Goal: Use online tool/utility: Use online tool/utility

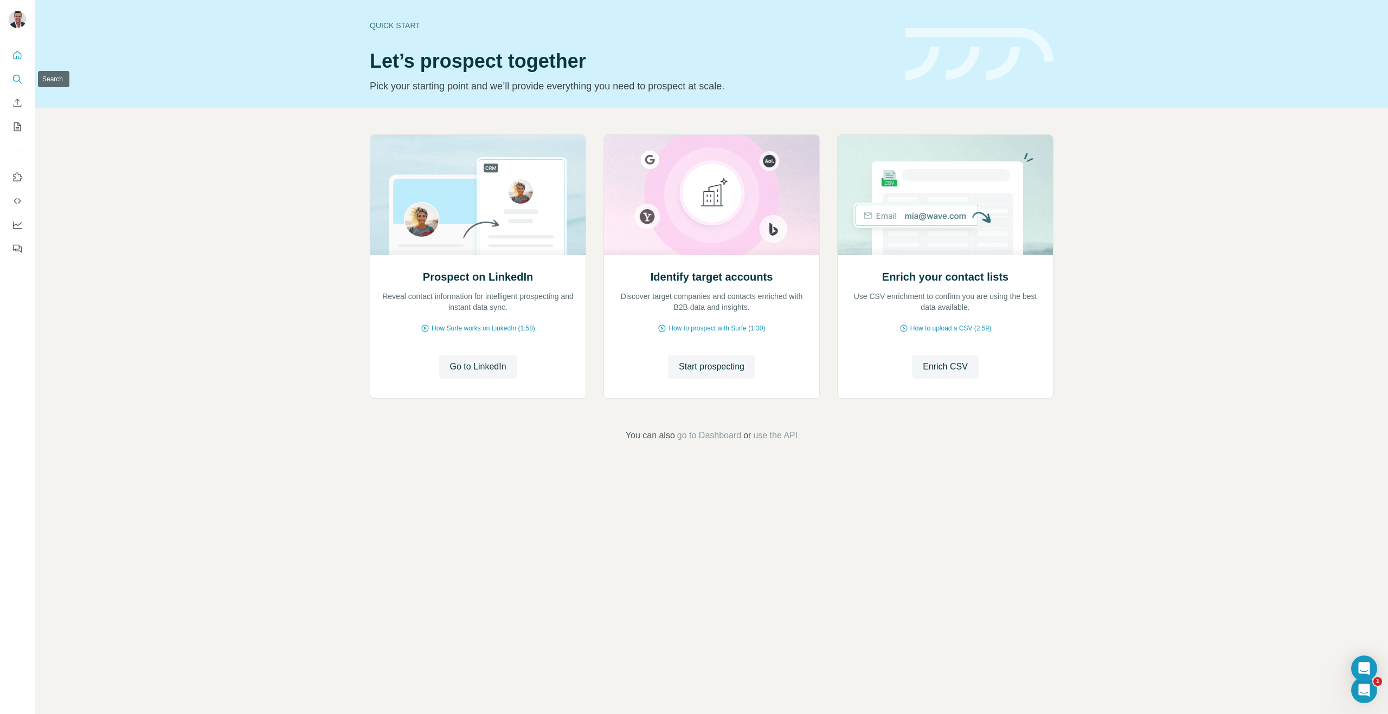
click at [17, 85] on button "Search" at bounding box center [17, 79] width 17 height 20
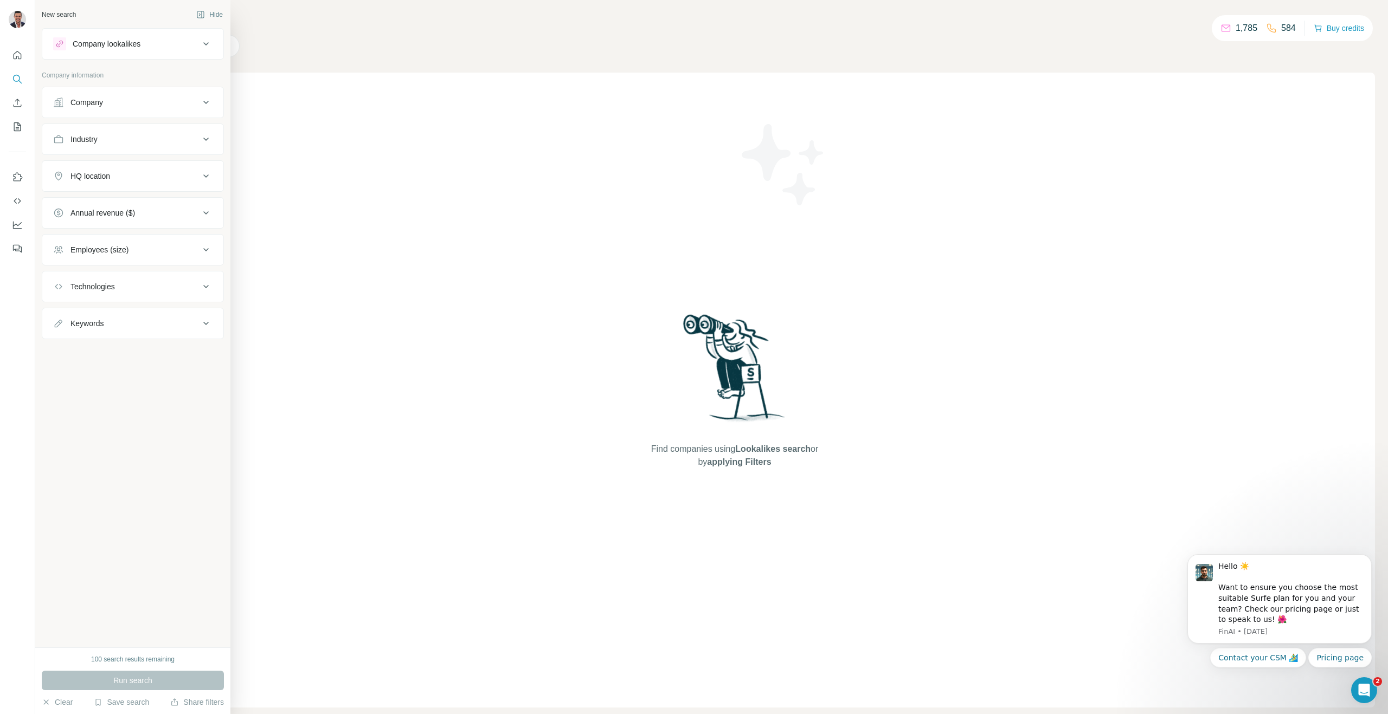
click at [151, 44] on div "Company lookalikes" at bounding box center [126, 43] width 146 height 13
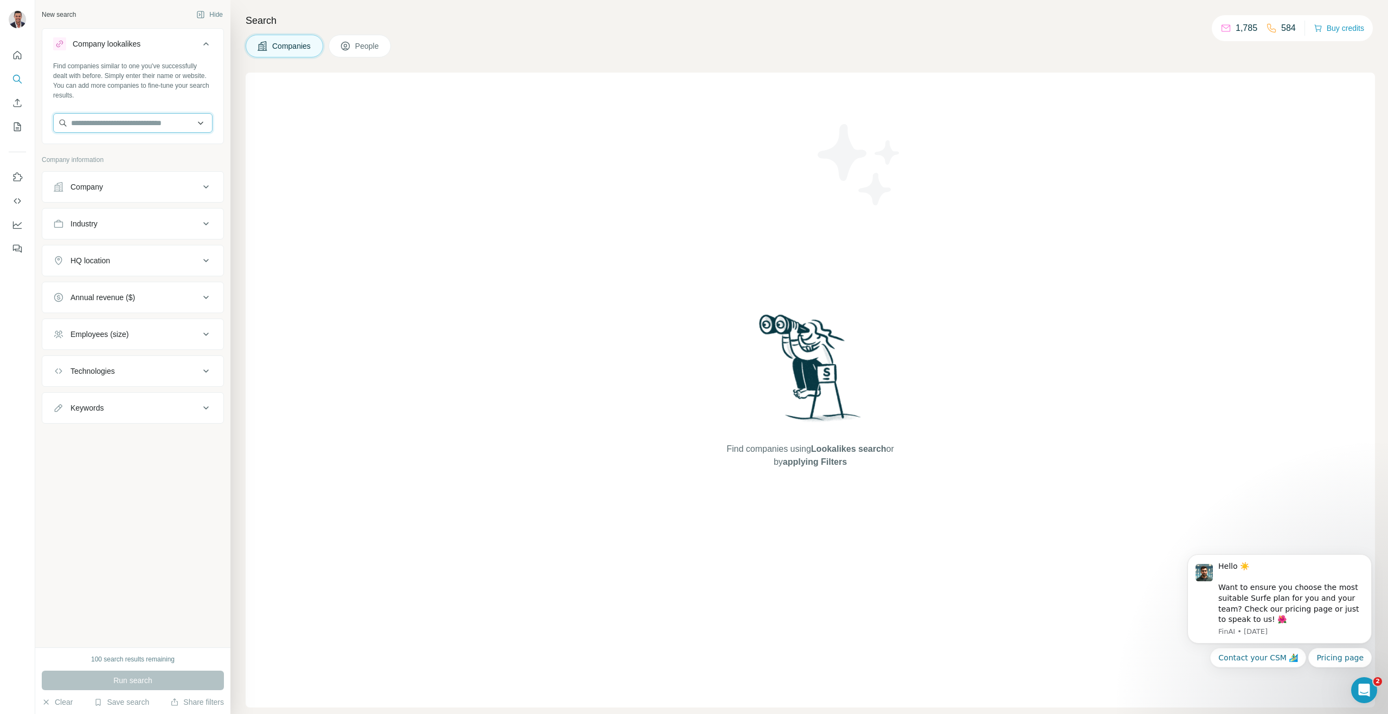
click at [164, 131] on input "text" at bounding box center [132, 123] width 159 height 20
click at [190, 222] on div "Industry" at bounding box center [126, 223] width 146 height 11
click at [172, 185] on div "Company" at bounding box center [126, 187] width 146 height 11
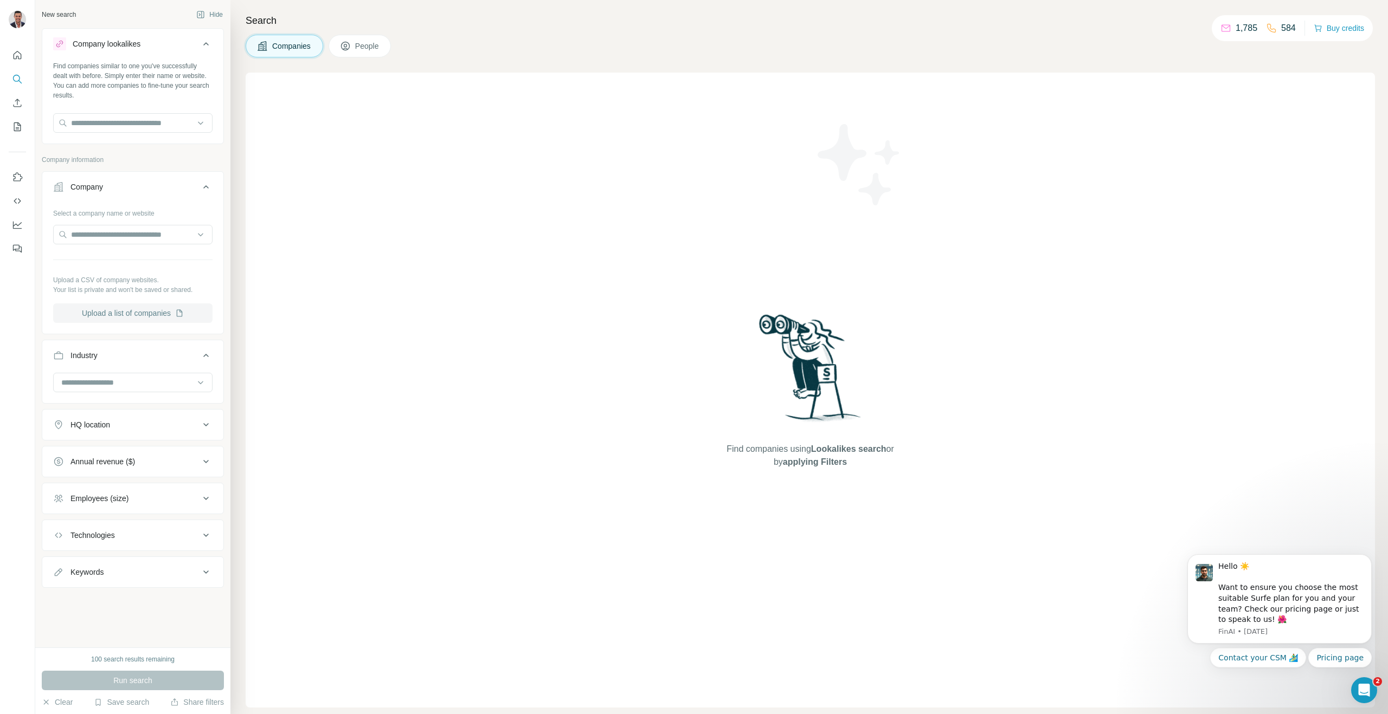
click at [151, 315] on button "Upload a list of companies" at bounding box center [132, 314] width 159 height 20
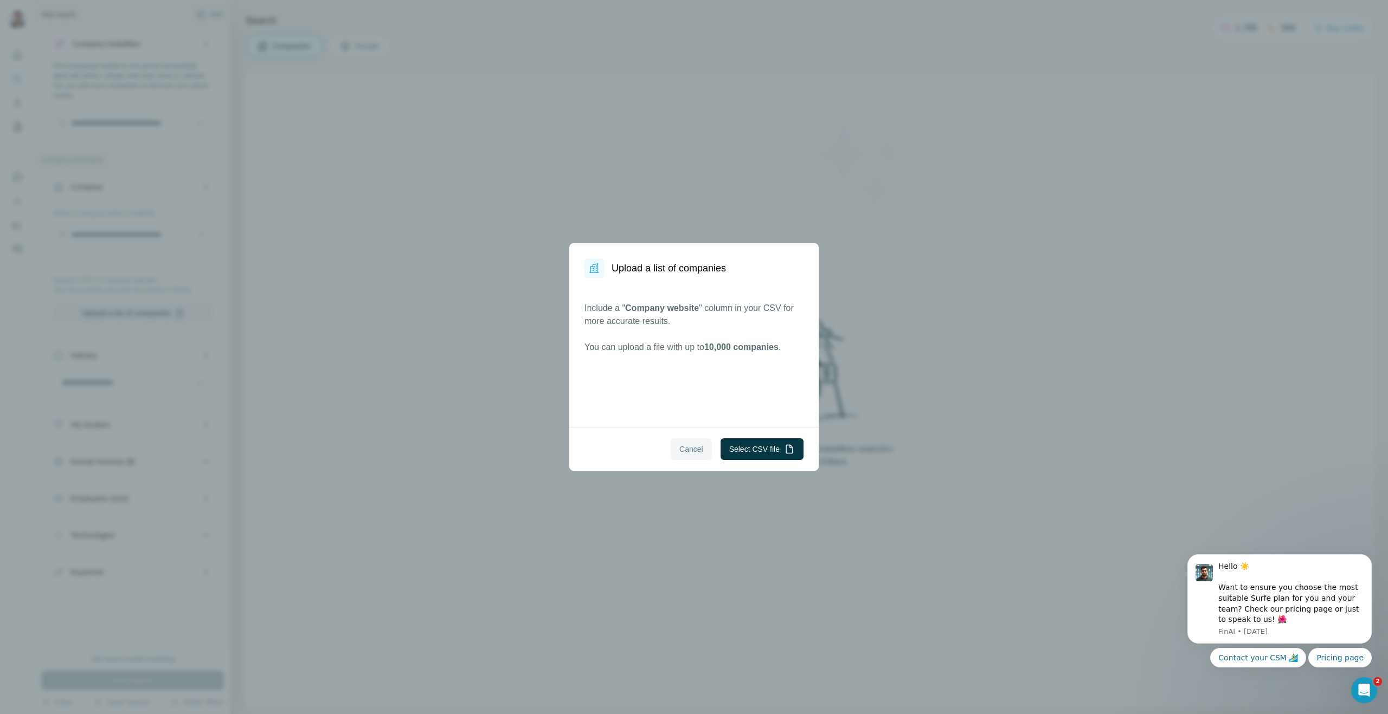
click at [685, 451] on span "Cancel" at bounding box center [691, 449] width 24 height 11
